Goal: Task Accomplishment & Management: Complete application form

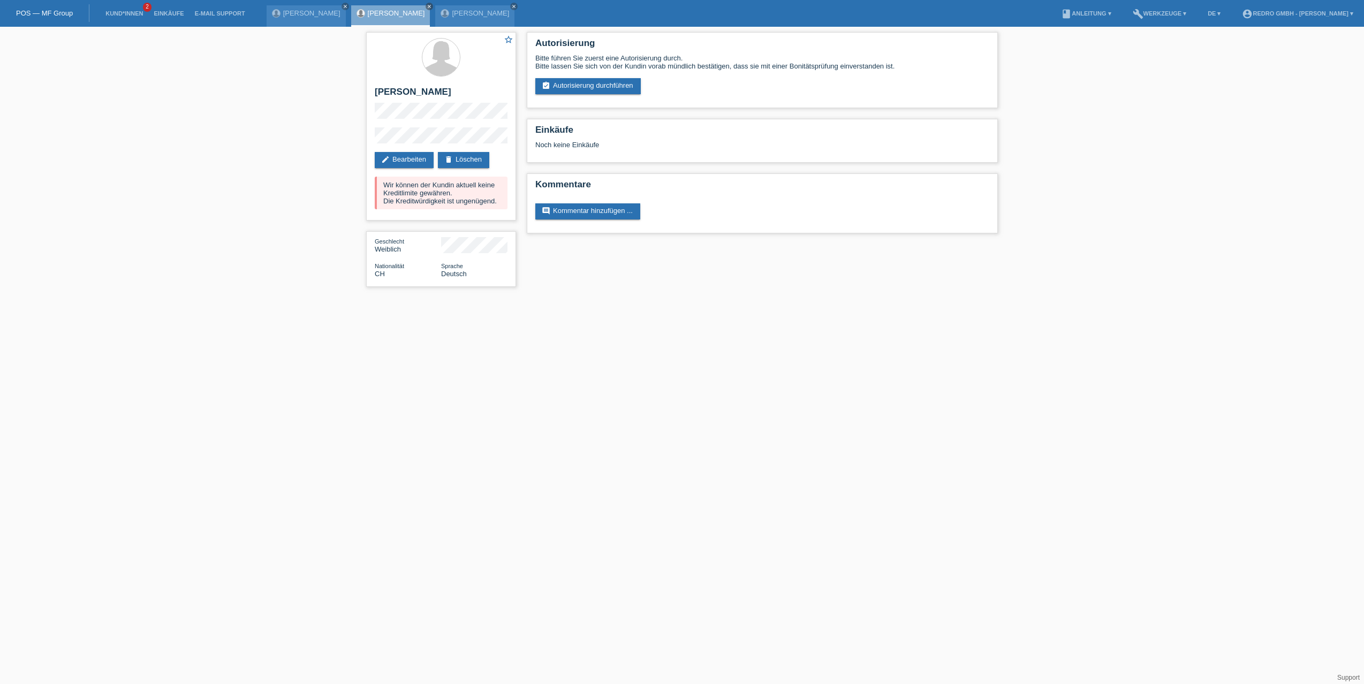
click at [168, 8] on li "Einkäufe" at bounding box center [168, 13] width 41 height 27
click at [168, 10] on link "Einkäufe" at bounding box center [168, 13] width 41 height 6
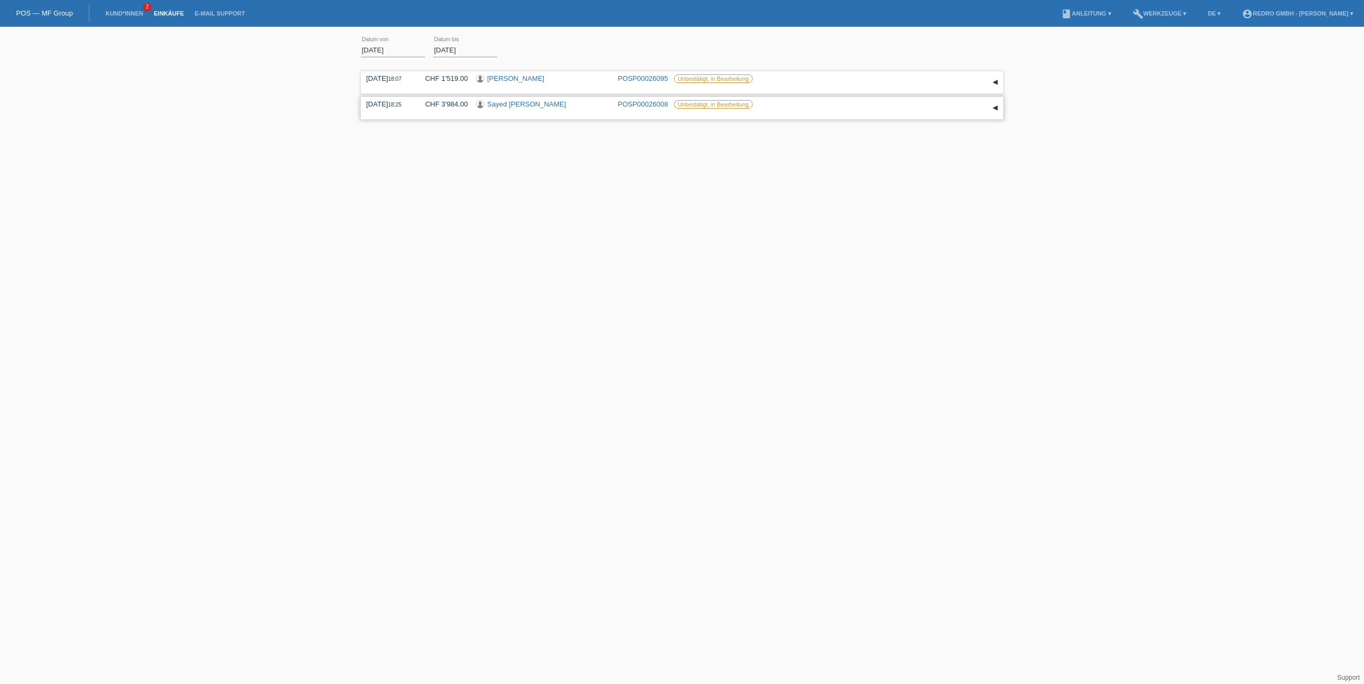
click at [642, 104] on link "POSP00026008" at bounding box center [643, 104] width 50 height 8
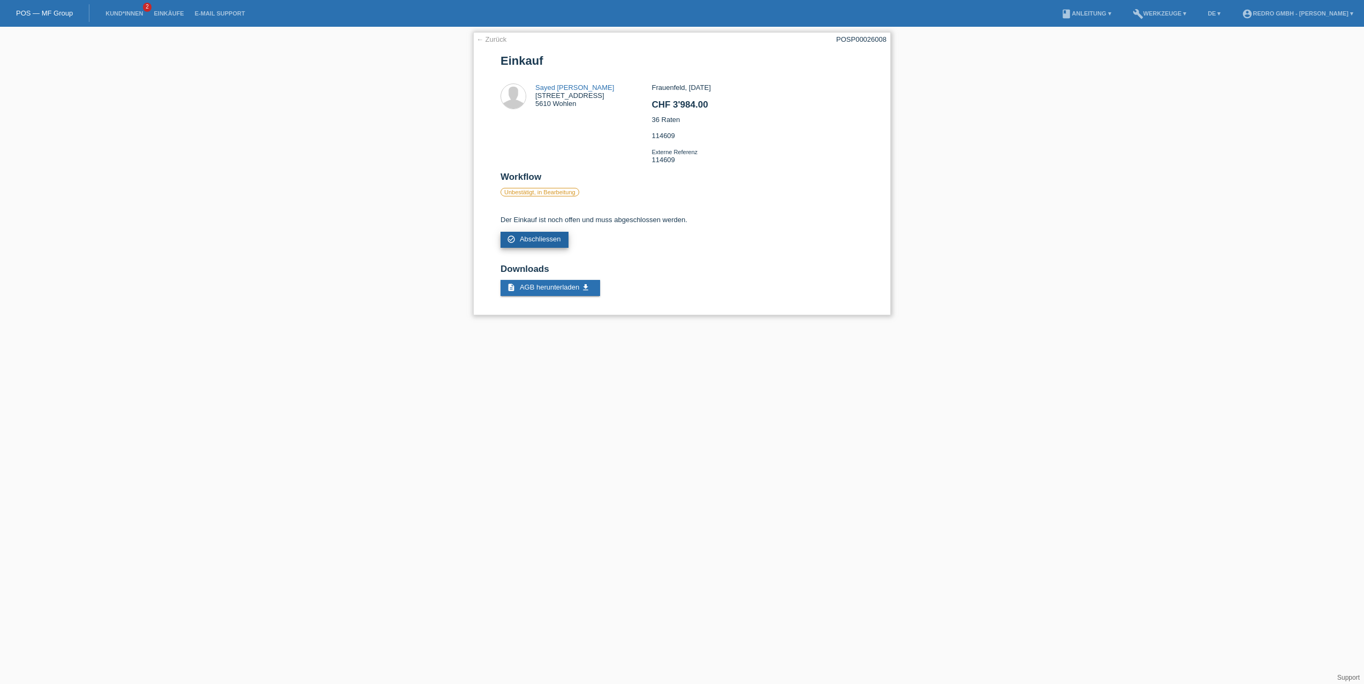
click at [524, 241] on span "Abschliessen" at bounding box center [540, 239] width 41 height 8
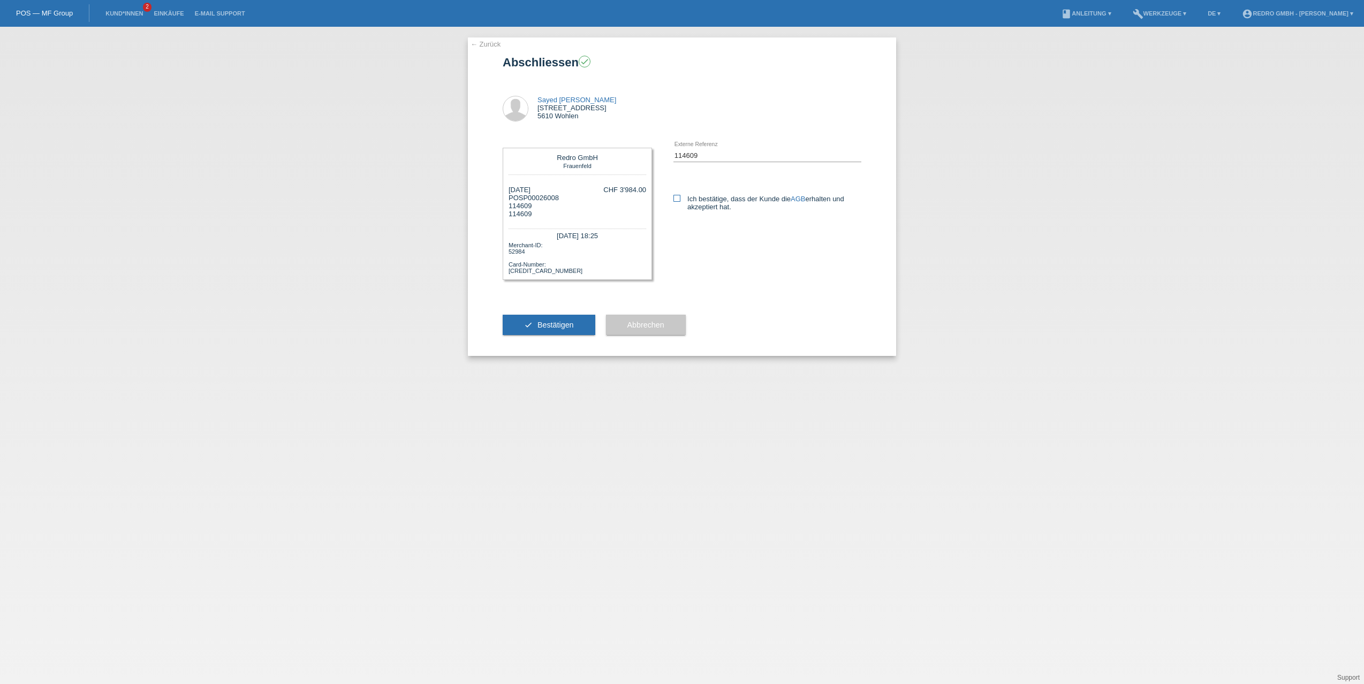
click at [679, 195] on icon at bounding box center [677, 198] width 7 height 7
click at [679, 195] on input "Ich bestätige, dass der Kunde die AGB erhalten und akzeptiert hat." at bounding box center [677, 198] width 7 height 7
checkbox input "true"
click at [540, 322] on span "Bestätigen" at bounding box center [556, 325] width 36 height 9
